Goal: Task Accomplishment & Management: Use online tool/utility

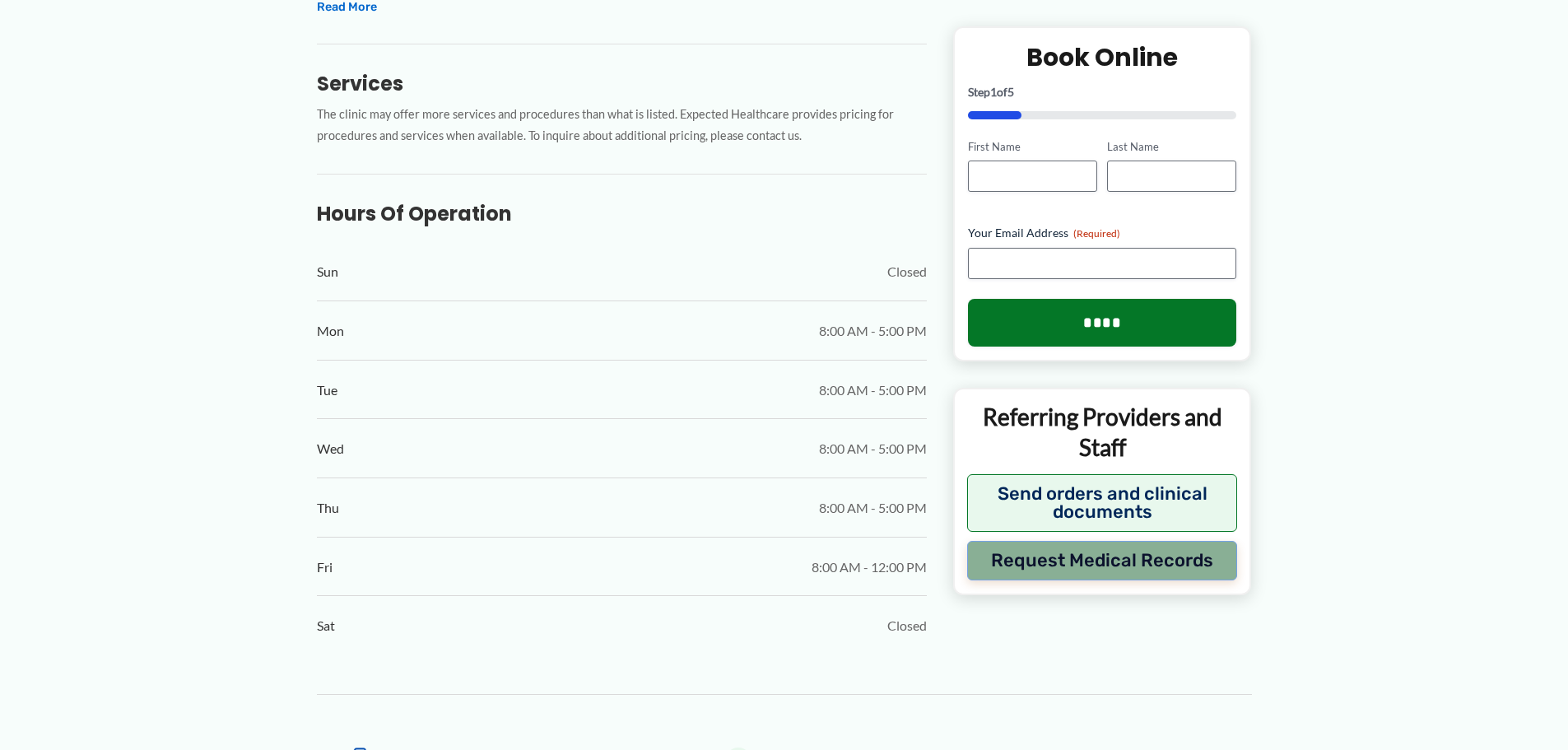
scroll to position [766, 0]
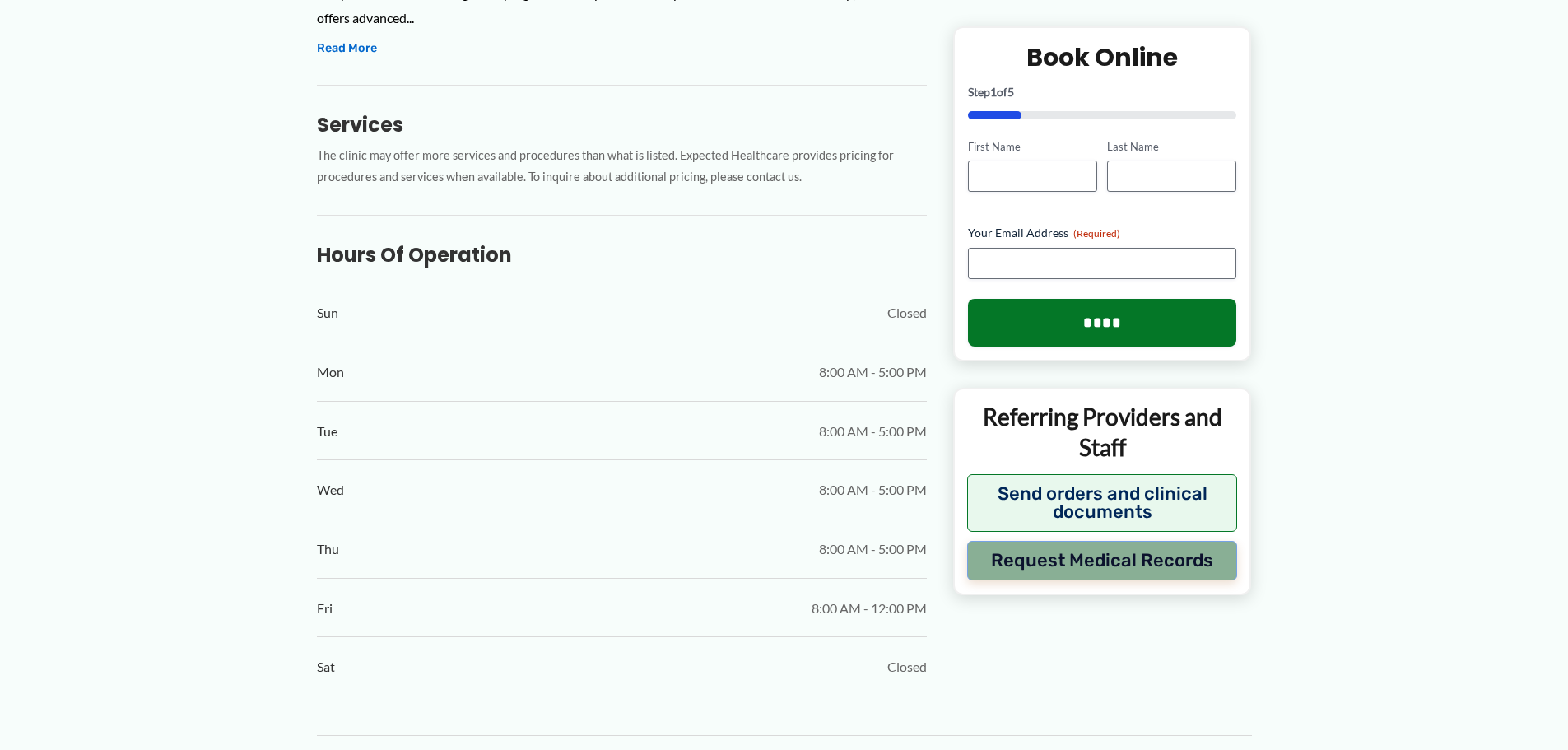
click at [1067, 547] on button "Request Medical Records" at bounding box center [1102, 560] width 271 height 40
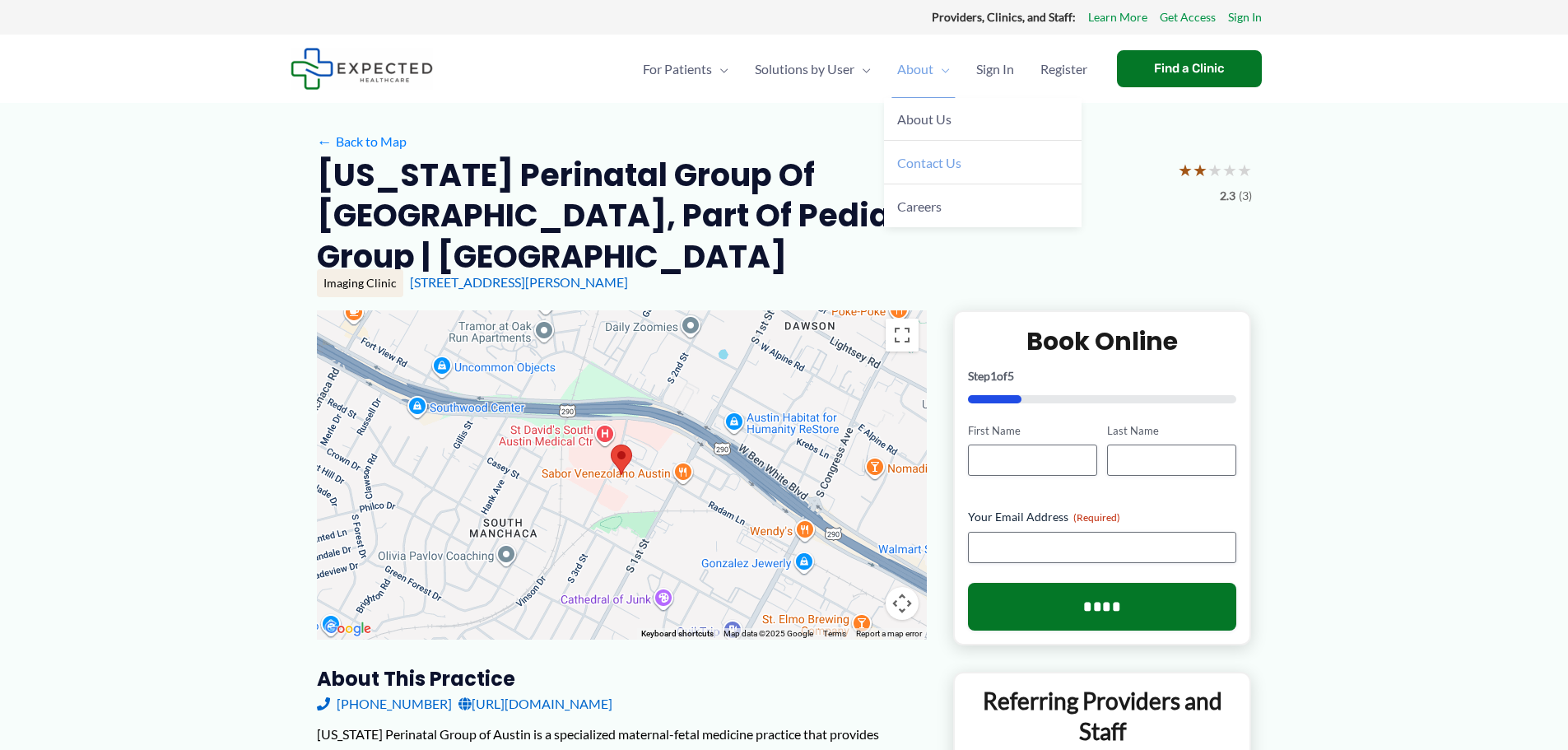
click at [926, 159] on span "Contact Us" at bounding box center [929, 162] width 64 height 16
click at [1174, 59] on div "Find a Clinic" at bounding box center [1189, 69] width 145 height 37
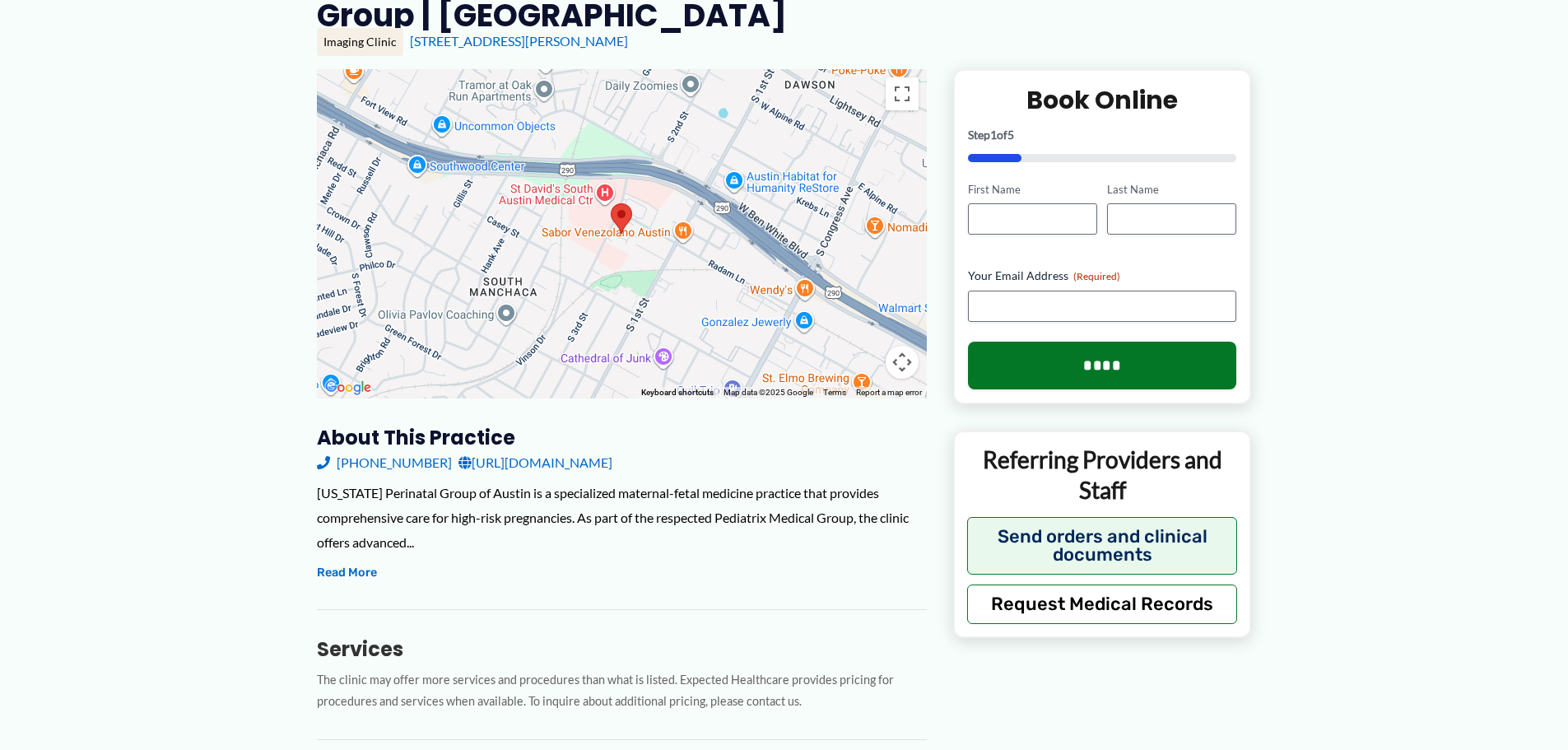
scroll to position [247, 0]
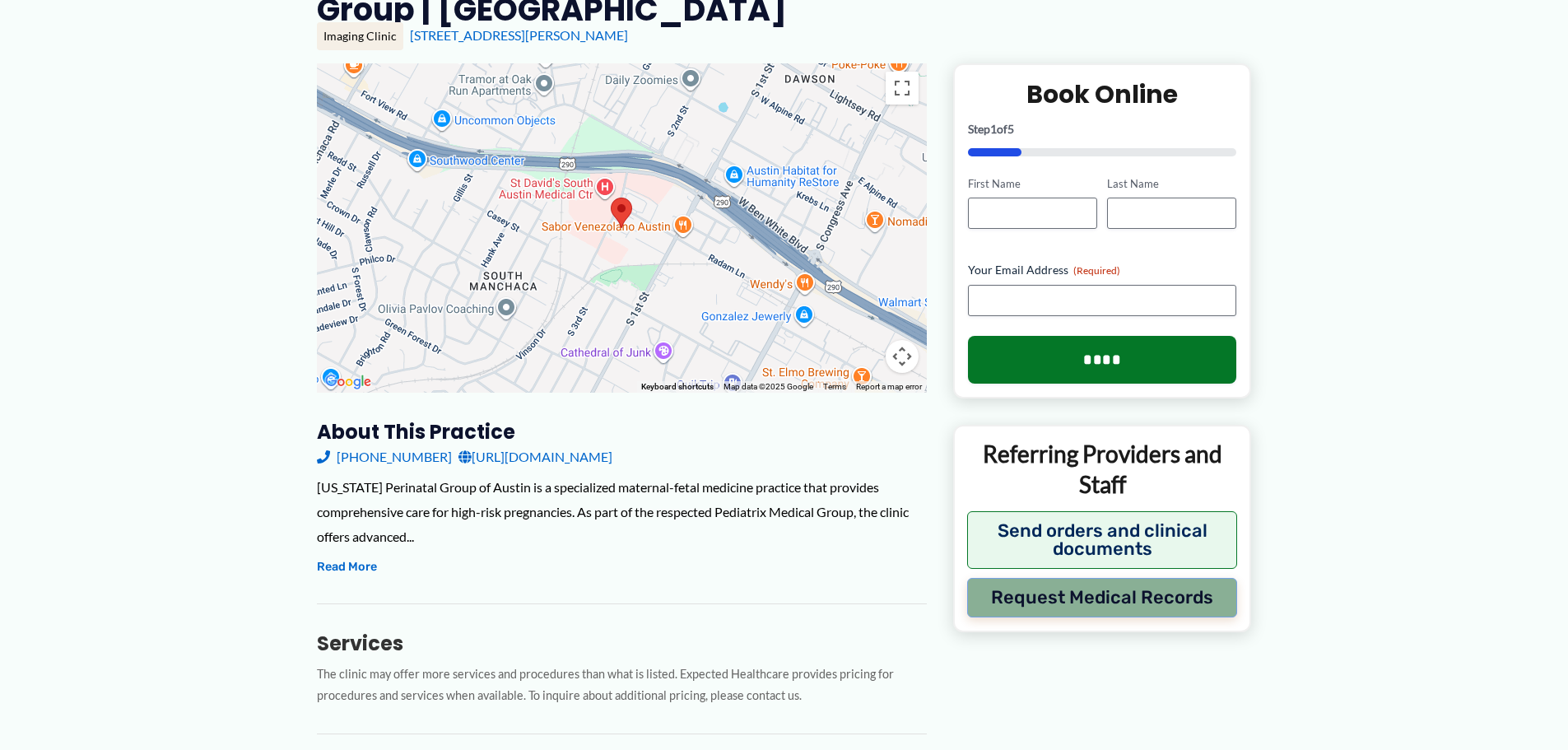
click at [1055, 578] on button "Request Medical Records" at bounding box center [1102, 597] width 271 height 40
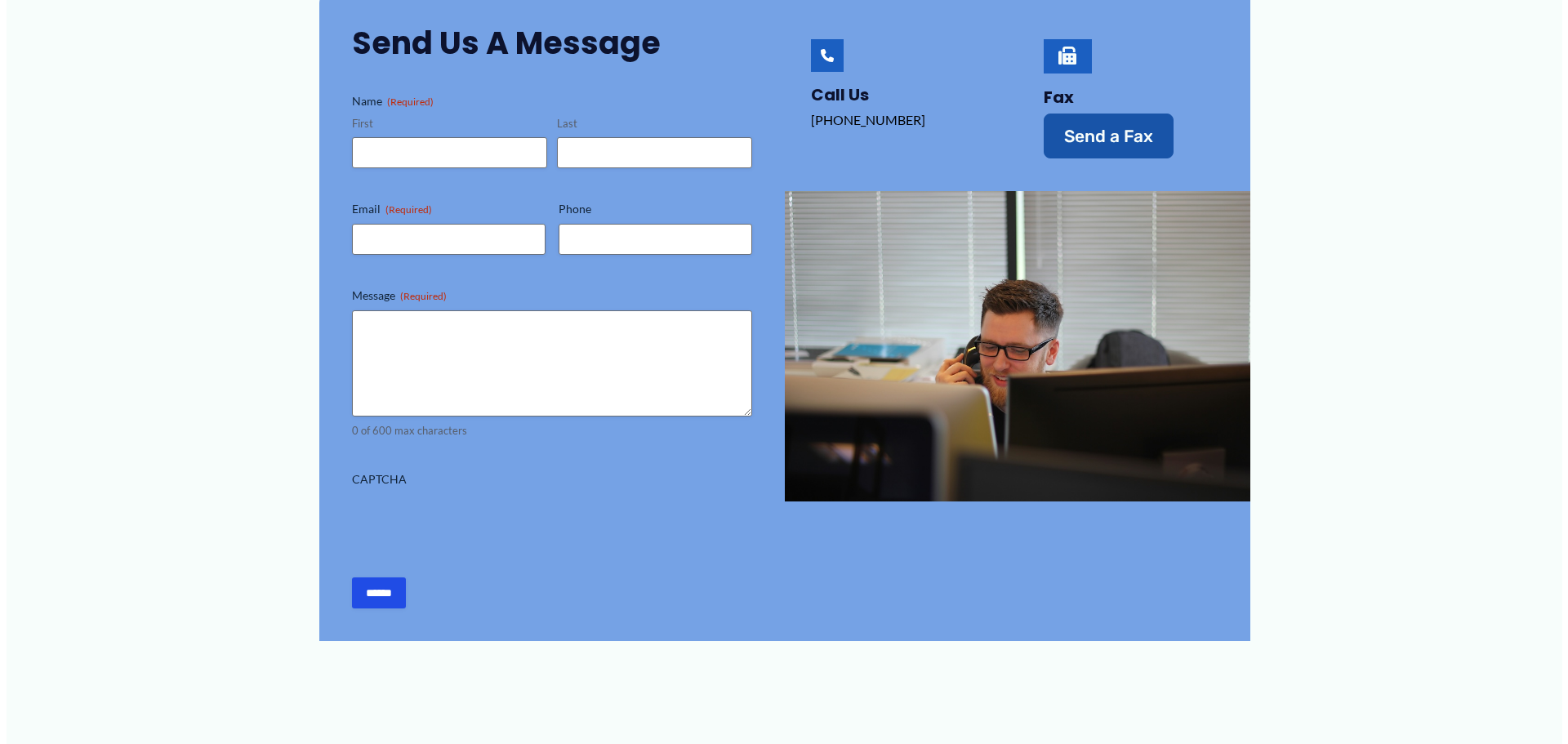
scroll to position [326, 0]
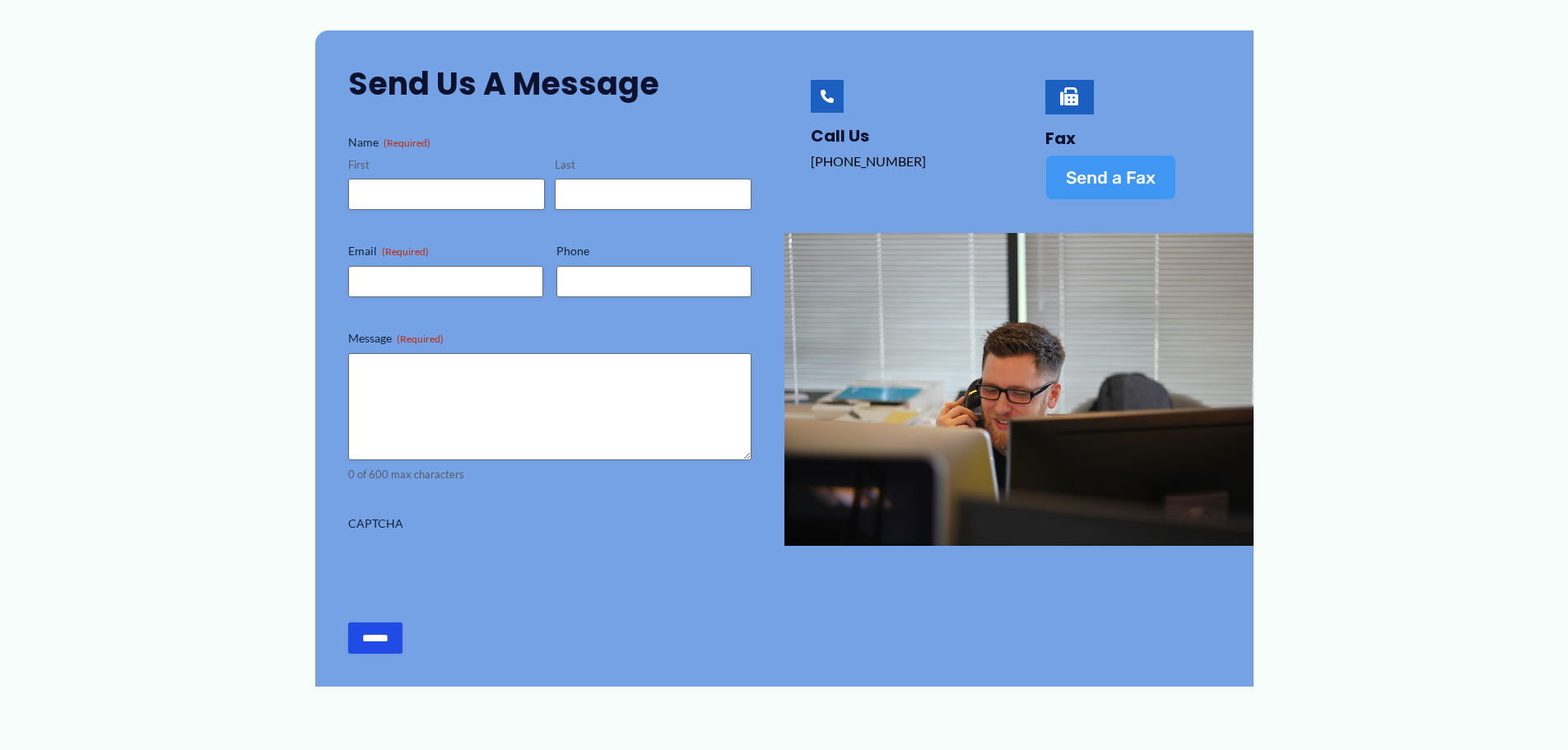
click at [1112, 166] on link "Send a Fax" at bounding box center [1111, 176] width 131 height 45
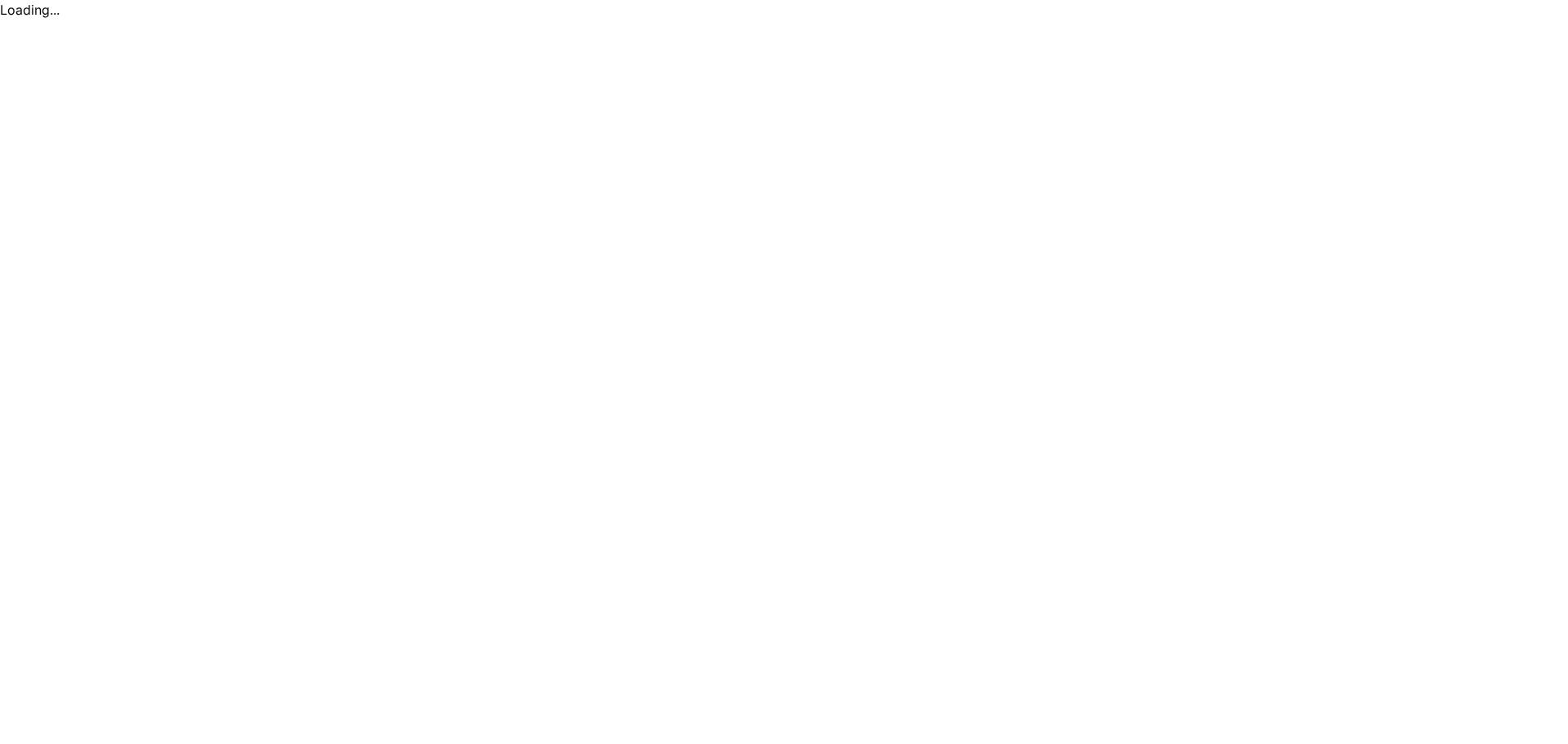
scroll to position [0, 0]
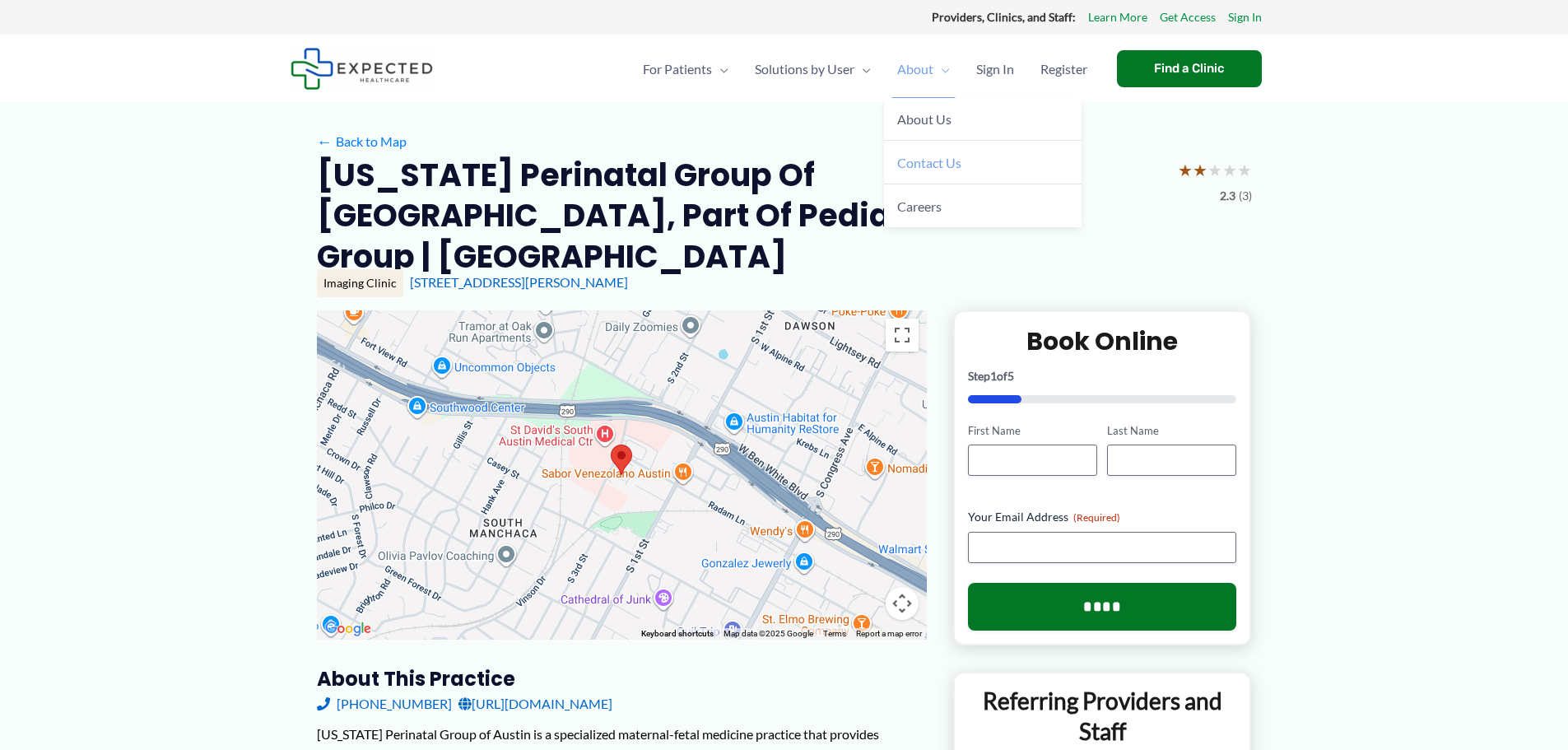
click at [923, 162] on span "Contact Us" at bounding box center [929, 162] width 64 height 16
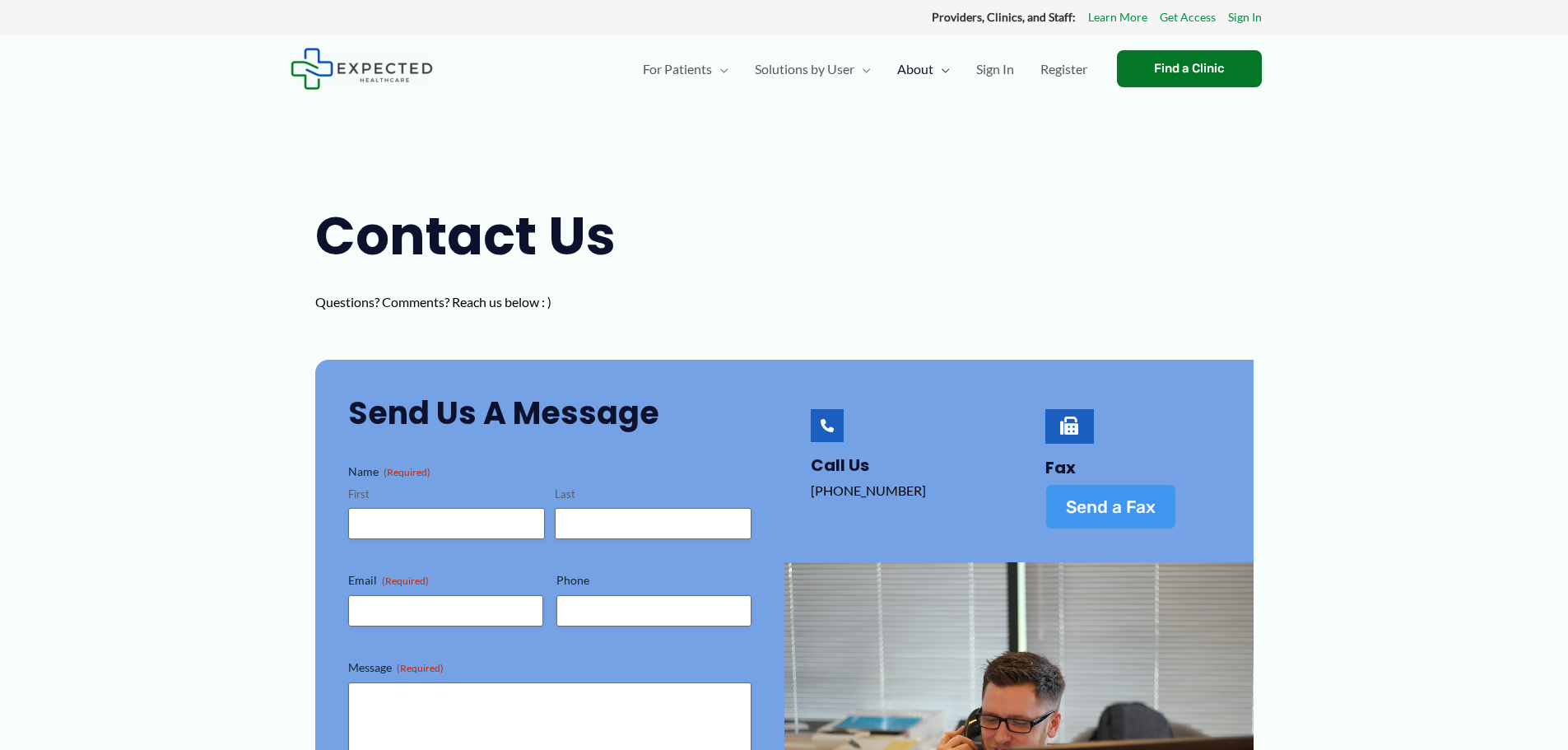
click at [1121, 513] on span "Send a Fax" at bounding box center [1111, 506] width 90 height 17
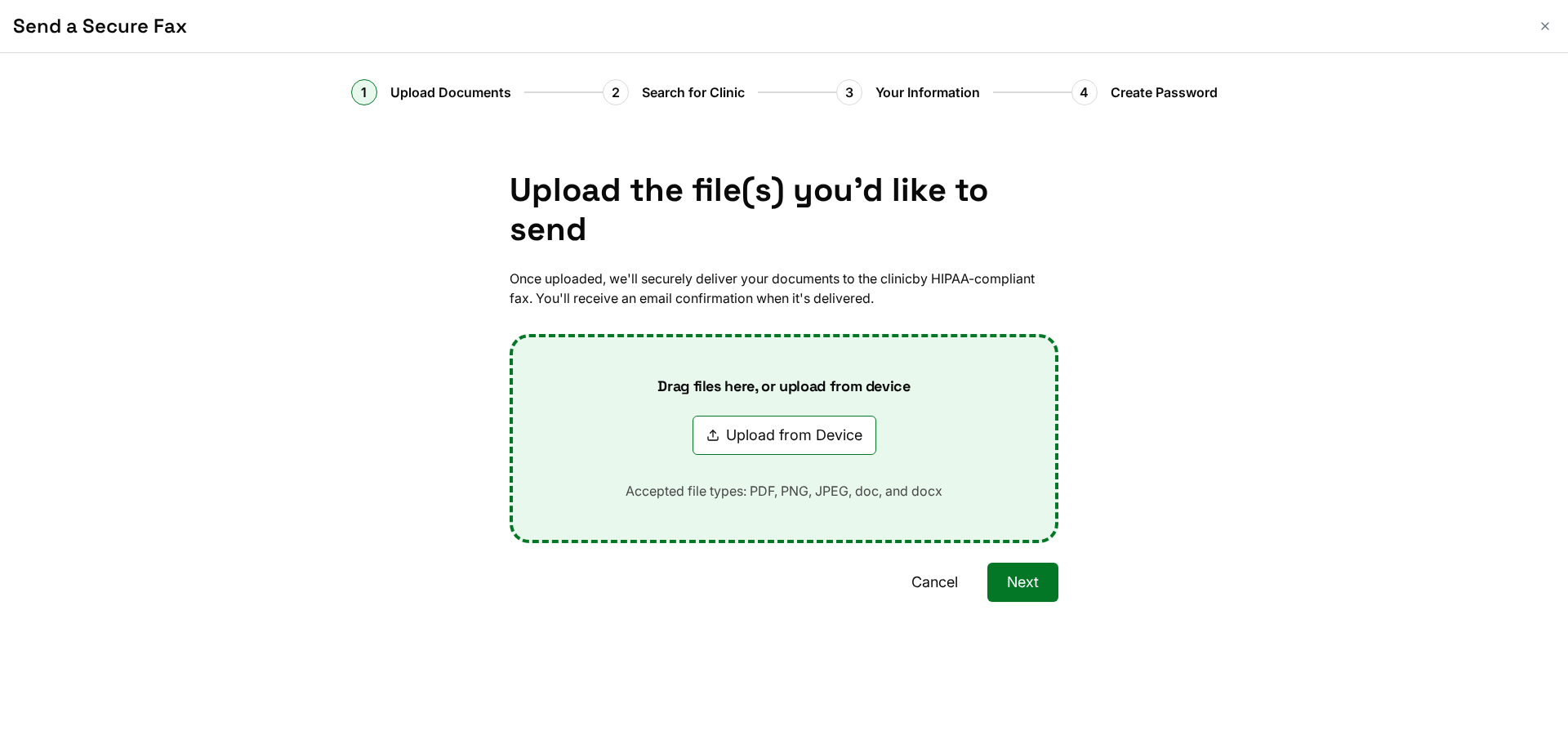
click at [810, 439] on button "Upload from Device" at bounding box center [785, 435] width 184 height 39
click at [809, 436] on button "Upload from Device" at bounding box center [785, 435] width 184 height 39
type input "**********"
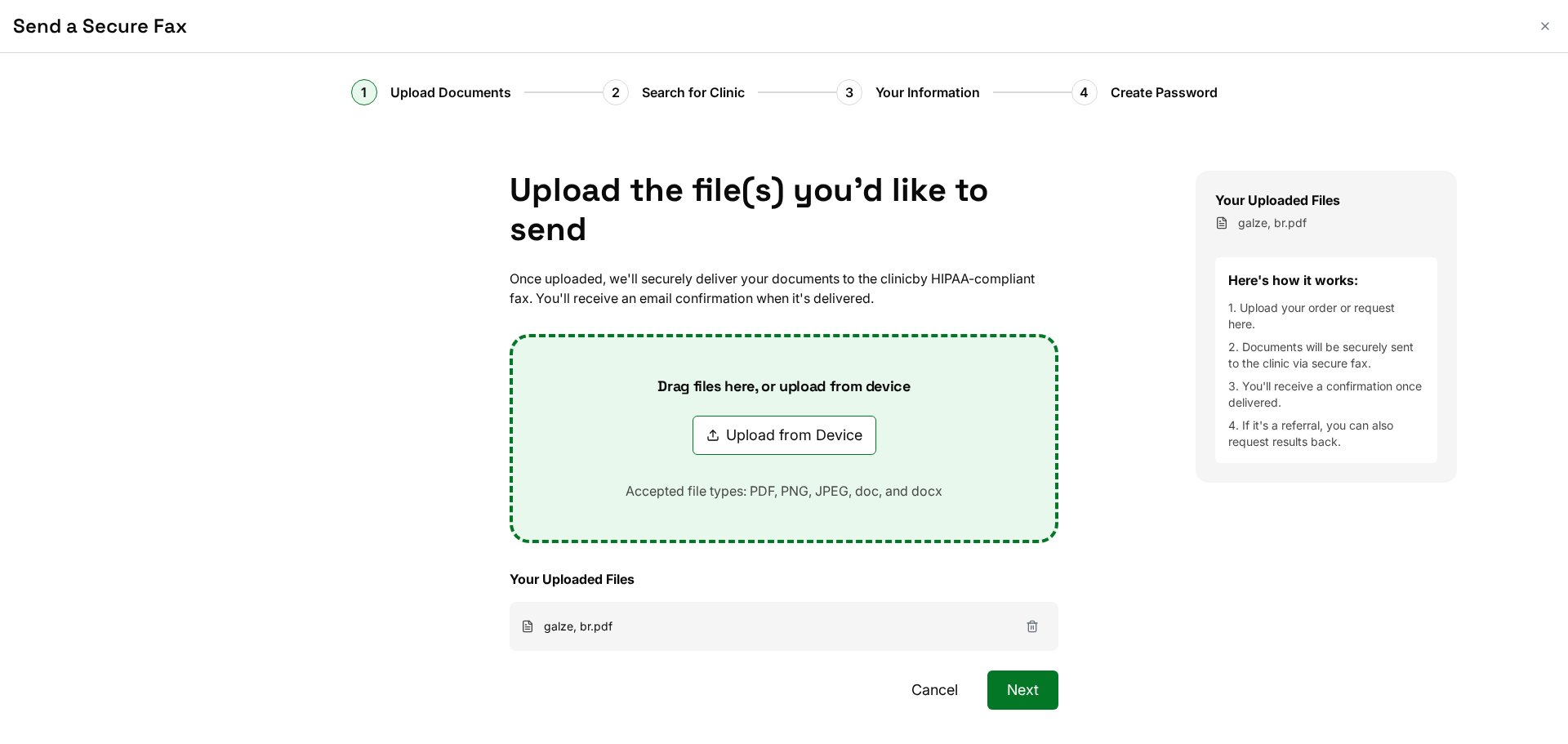
click at [1025, 684] on button "Next" at bounding box center [1023, 689] width 71 height 39
